Goal: Task Accomplishment & Management: Manage account settings

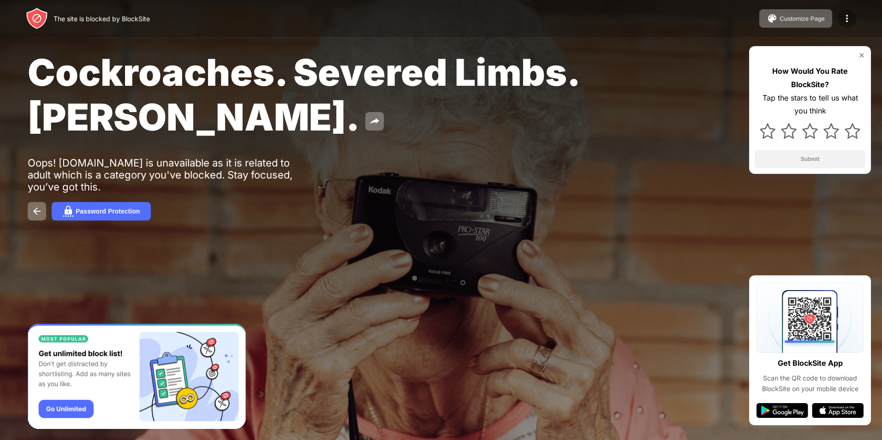
click at [843, 18] on img at bounding box center [846, 18] width 11 height 11
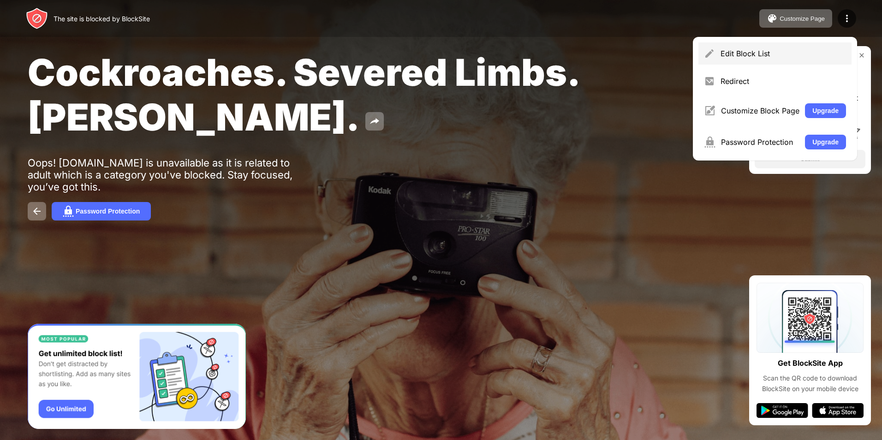
click at [754, 54] on div "Edit Block List" at bounding box center [783, 53] width 125 height 9
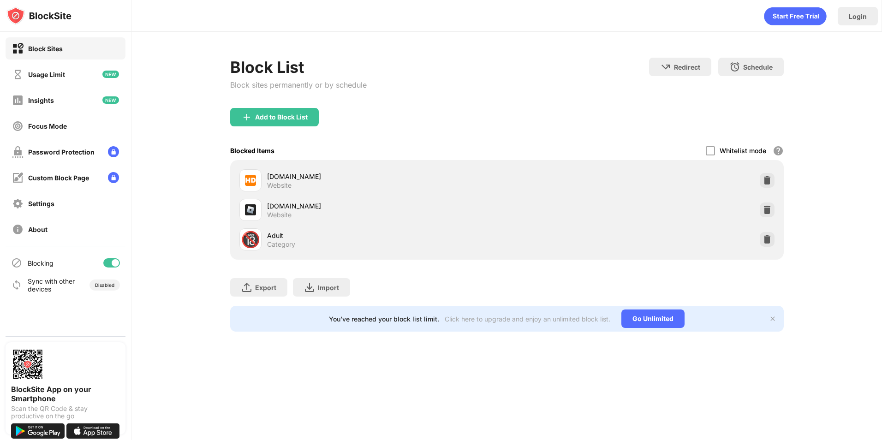
drag, startPoint x: 754, startPoint y: 54, endPoint x: 492, endPoint y: 111, distance: 268.3
click at [492, 111] on div "Add to Block List" at bounding box center [507, 124] width 554 height 33
click at [771, 209] on img at bounding box center [767, 209] width 9 height 9
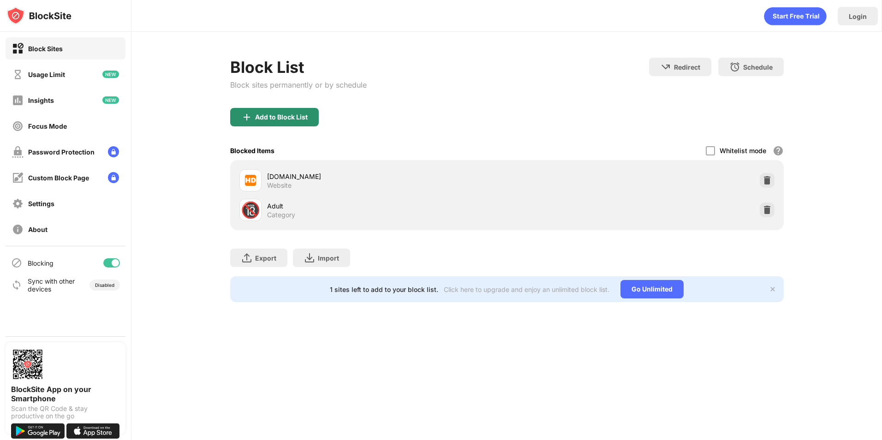
click at [292, 113] on div "Add to Block List" at bounding box center [281, 116] width 53 height 7
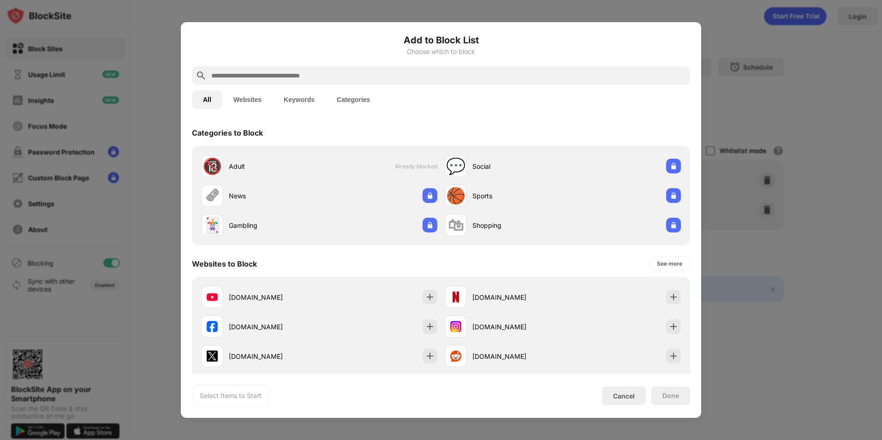
click at [337, 71] on input "text" at bounding box center [448, 75] width 476 height 11
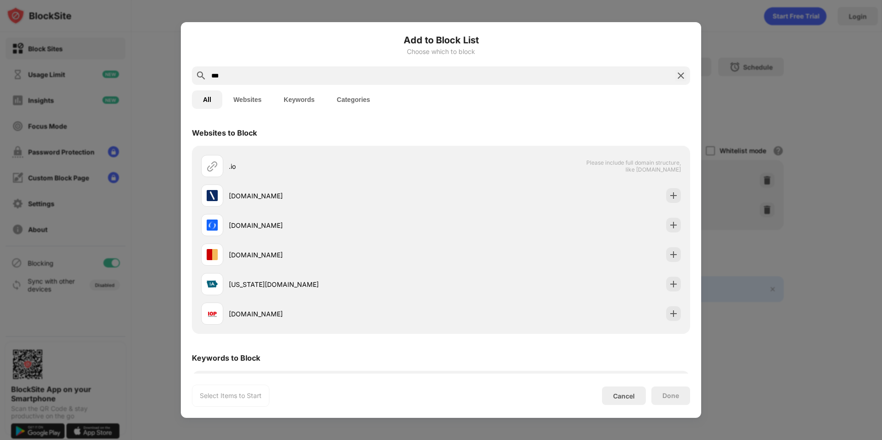
type input "***"
click at [274, 96] on button "Keywords" at bounding box center [299, 99] width 53 height 18
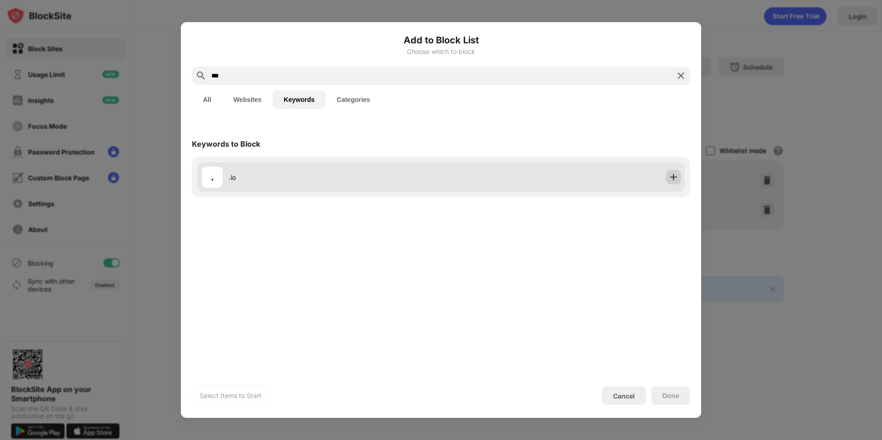
click at [679, 178] on div at bounding box center [673, 177] width 15 height 15
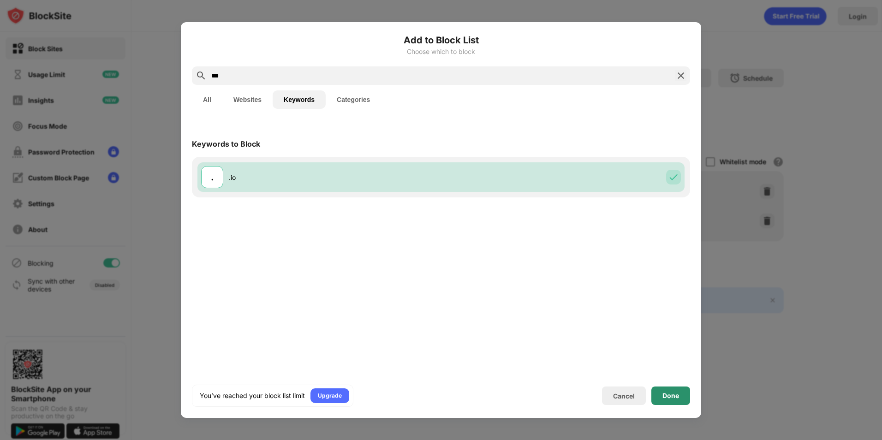
click at [673, 390] on div "Done" at bounding box center [670, 396] width 39 height 18
